Goal: Task Accomplishment & Management: Manage account settings

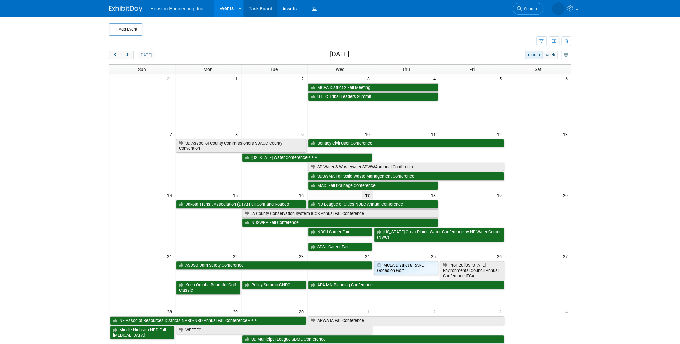
click at [276, 8] on link "Task Board" at bounding box center [261, 8] width 34 height 17
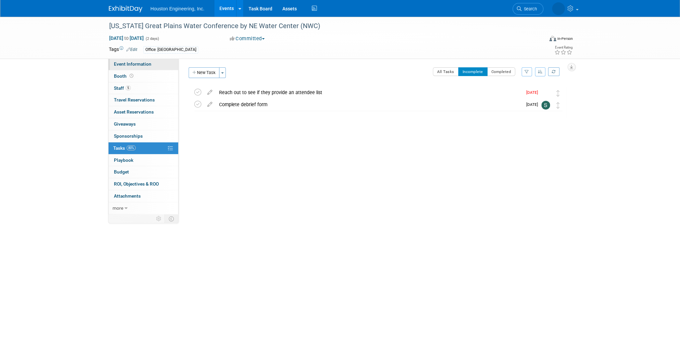
click at [145, 61] on link "Event Information" at bounding box center [144, 64] width 70 height 12
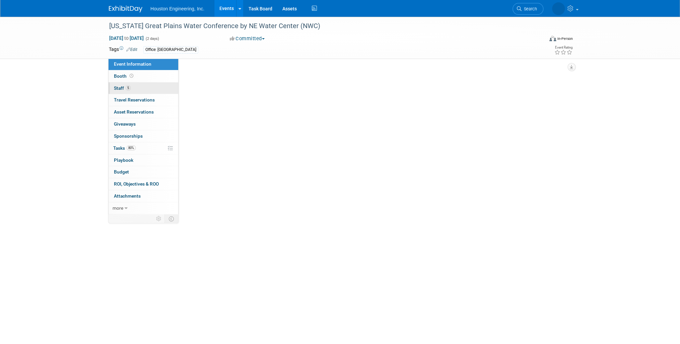
select select "3 - Reg/Prep Done"
select select "Yes"
select select "Water Resources"
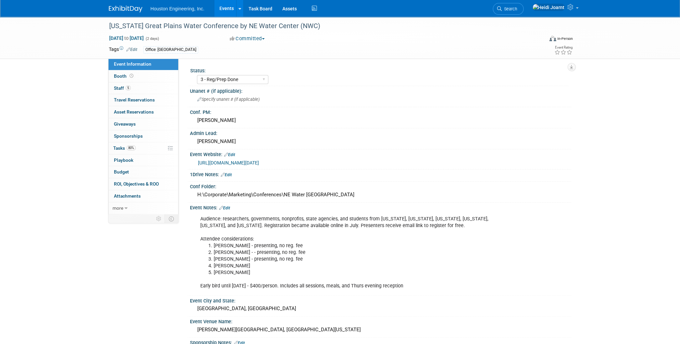
click at [259, 160] on link "https://watercenter.unl.edu/news/2025-great-plains-water-conference-securing-wa…" at bounding box center [228, 162] width 61 height 5
click at [141, 85] on link "5 Staff 5" at bounding box center [144, 88] width 70 height 12
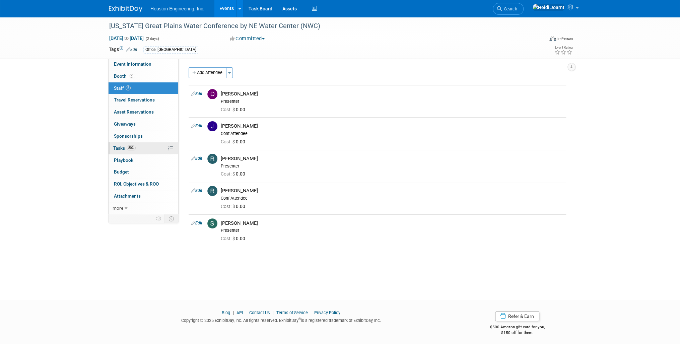
click at [137, 148] on link "80% Tasks 80%" at bounding box center [144, 148] width 70 height 12
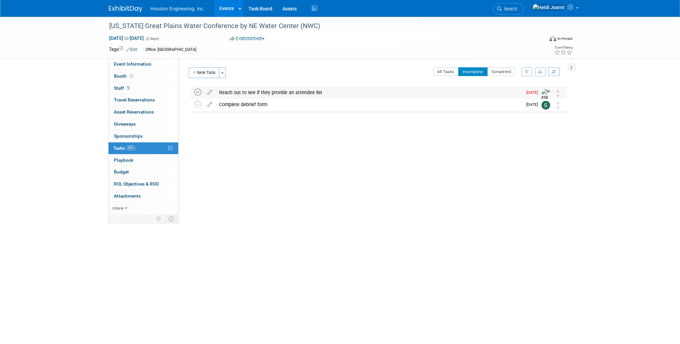
click at [196, 92] on icon at bounding box center [197, 92] width 7 height 7
click at [449, 73] on button "All Tasks" at bounding box center [446, 71] width 26 height 9
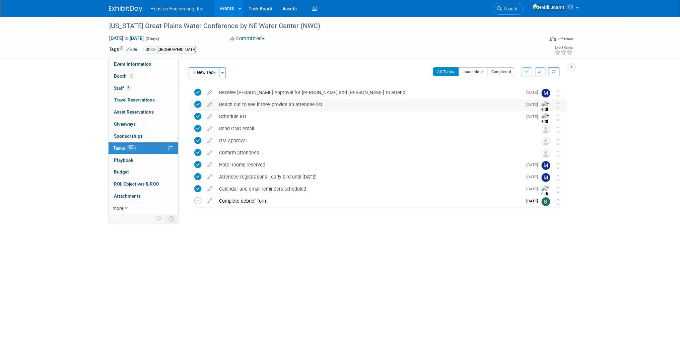
click at [264, 106] on div "Reach out to see if they provide an attendee list" at bounding box center [369, 104] width 307 height 11
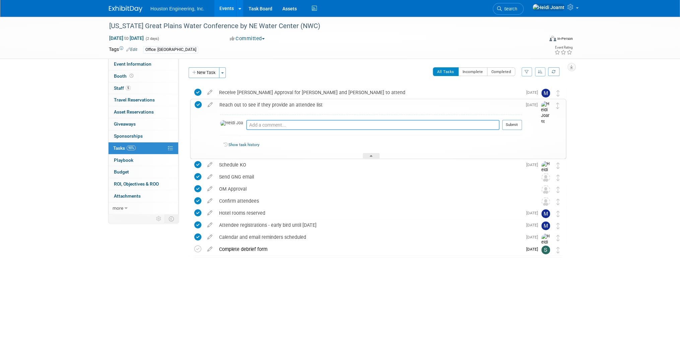
click at [262, 123] on textarea at bounding box center [372, 125] width 253 height 10
type textarea "Sent email 9/17"
click at [520, 129] on button "Submit" at bounding box center [512, 125] width 20 height 10
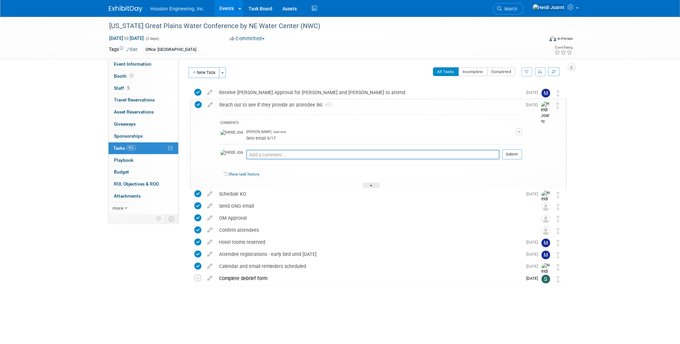
click at [518, 133] on button "button" at bounding box center [519, 131] width 6 height 7
click at [502, 139] on link "Edit Comment" at bounding box center [495, 141] width 53 height 9
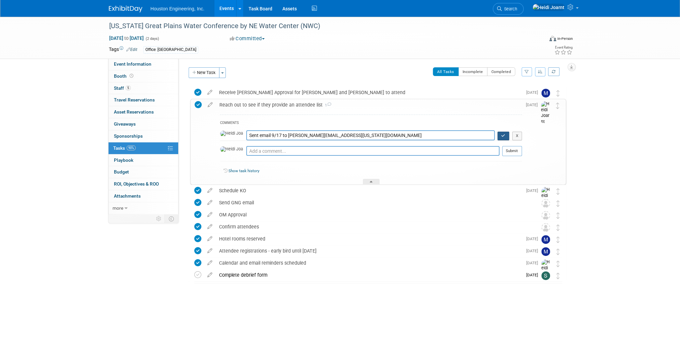
type textarea "Sent email 9/17 to annbriggs@nebraska.edu"
click at [503, 137] on icon "button" at bounding box center [503, 136] width 4 height 4
